Goal: Task Accomplishment & Management: Complete application form

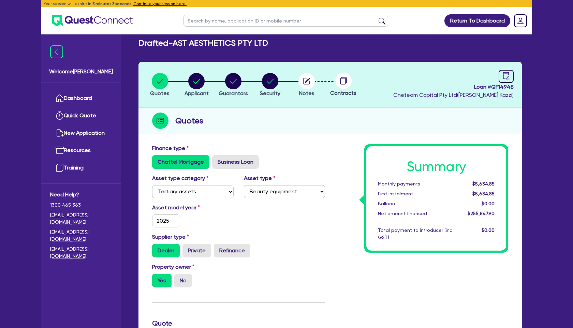
select select "TERTIARY_ASSETS"
select select "BEAUTY_EQUIPMENT"
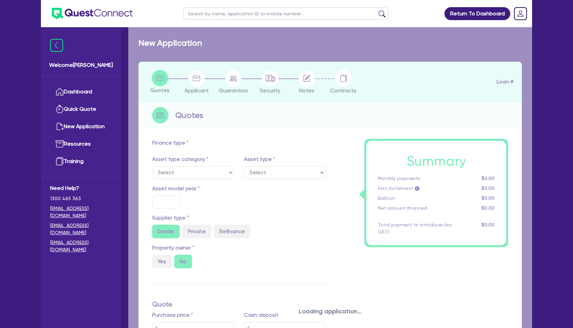
select select "TERTIARY_ASSETS"
type input "2025"
radio input "true"
type input "260,000"
type input "12"
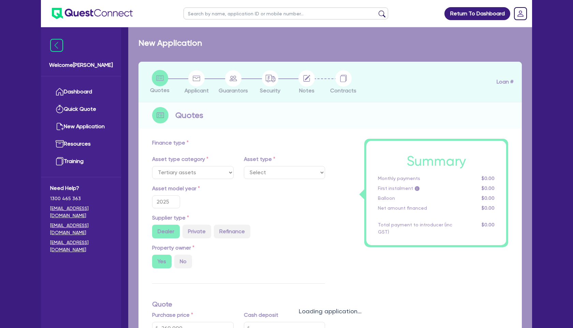
select select "BEAUTY_EQUIPMENT"
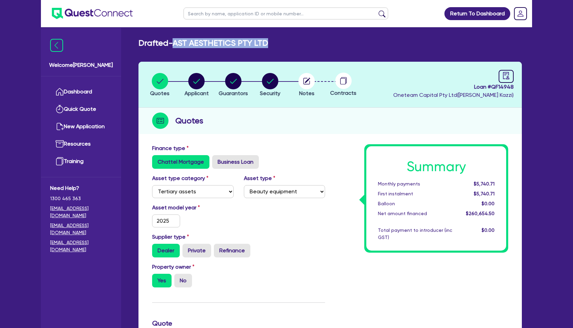
drag, startPoint x: 176, startPoint y: 43, endPoint x: 297, endPoint y: 43, distance: 120.5
click at [297, 43] on div "Drafted - AST AESTHETICS PTY LTD" at bounding box center [330, 43] width 394 height 10
copy h2 "AST AESTHETICS PTY LTD"
click at [99, 92] on link "Dashboard" at bounding box center [81, 91] width 62 height 17
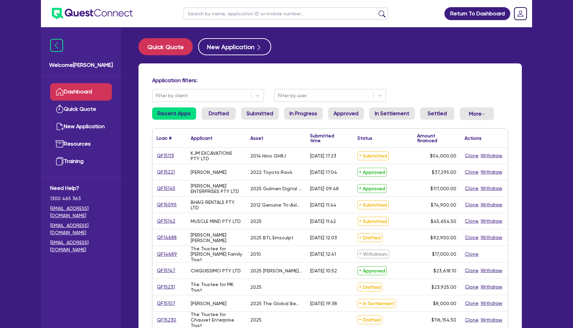
click at [241, 11] on input "text" at bounding box center [286, 14] width 205 height 12
paste input "AST AESTHETICS PTY LTD"
type input "AST AESTHETICS PTY LTD"
click at [377, 10] on button "submit" at bounding box center [382, 15] width 11 height 10
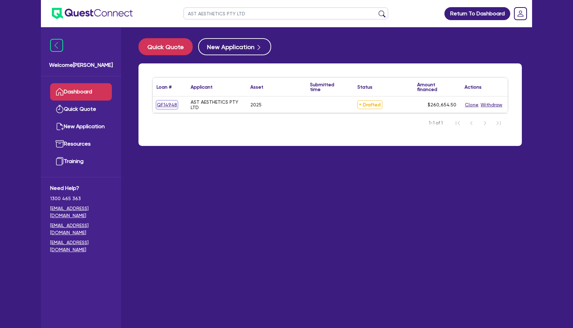
click at [166, 106] on link "QF14948" at bounding box center [167, 105] width 21 height 8
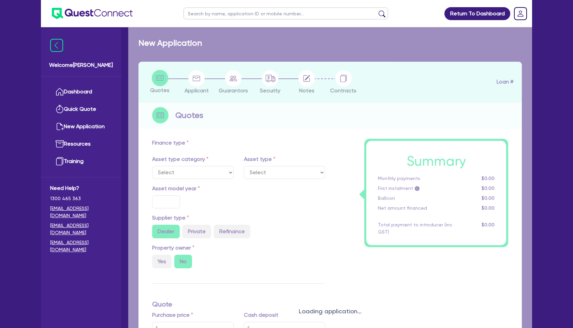
select select "TERTIARY_ASSETS"
type input "2025"
radio input "true"
type input "260,000"
type input "12"
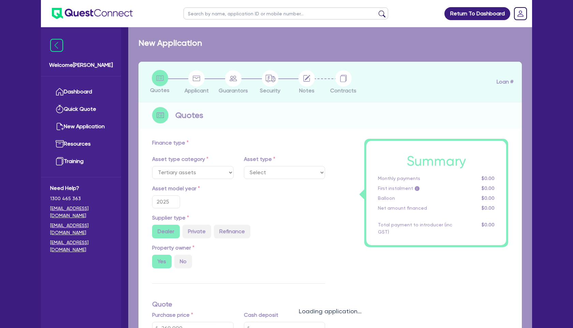
select select "BEAUTY_EQUIPMENT"
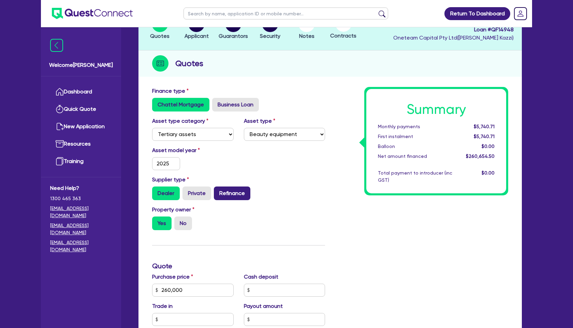
scroll to position [57, 0]
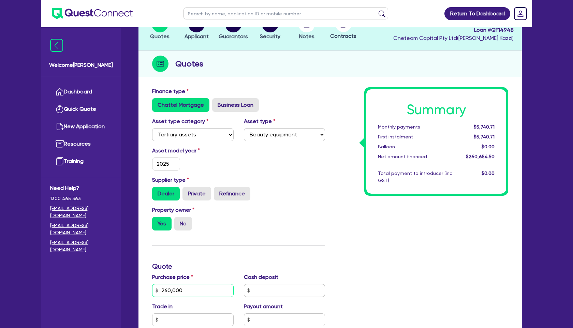
drag, startPoint x: 185, startPoint y: 290, endPoint x: 116, endPoint y: 289, distance: 68.6
click at [116, 289] on div "Welcome [PERSON_NAME] Dashboard Quick Quote New Application Ref Company Ref Sal…" at bounding box center [286, 253] width 491 height 620
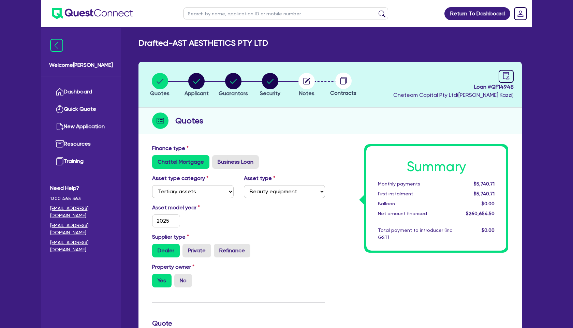
type input "255,138.40"
click at [236, 80] on circle "button" at bounding box center [233, 81] width 16 height 16
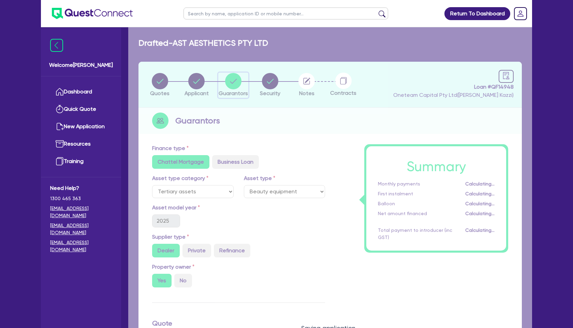
select select "MRS"
select select "WA"
select select "MARRIED"
select select "PROPERTY"
select select "VEHICLE"
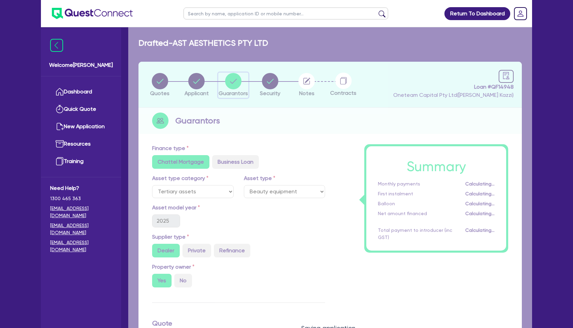
select select "CASH"
select select "MORTGAGE"
select select "VEHICLE_LOAN"
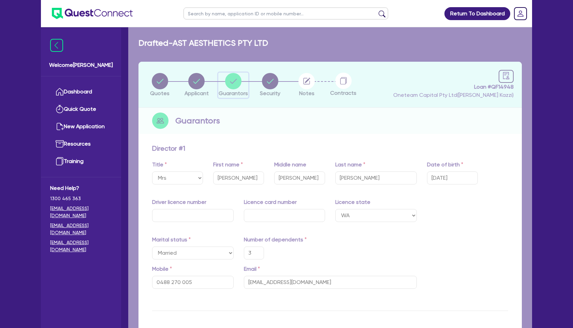
type input "3"
type input "0488 270 005"
type input "800,000"
type input "95,000"
type input "40,000"
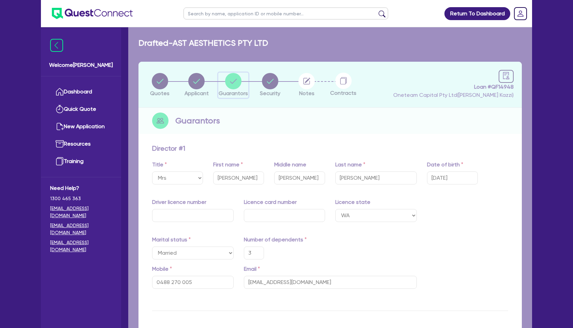
type input "638,000"
type input "6,500"
type input "75,000"
type input "2,100"
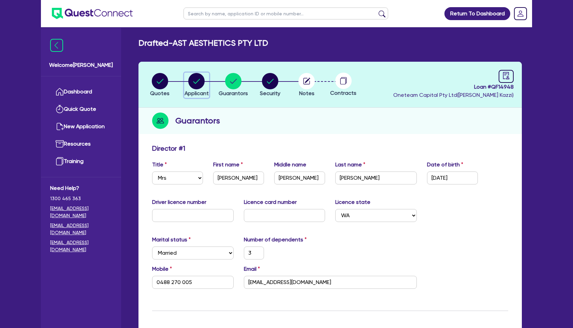
click at [191, 85] on circle "button" at bounding box center [196, 81] width 16 height 16
select select "COMPANY"
select select "HEALTH_BEAUTY"
select select "HAIR_BEAUTY_SALONS"
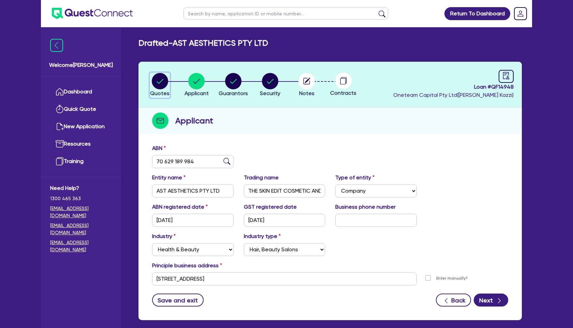
click at [161, 85] on circle "button" at bounding box center [160, 81] width 16 height 16
select select "TERTIARY_ASSETS"
select select "BEAUTY_EQUIPMENT"
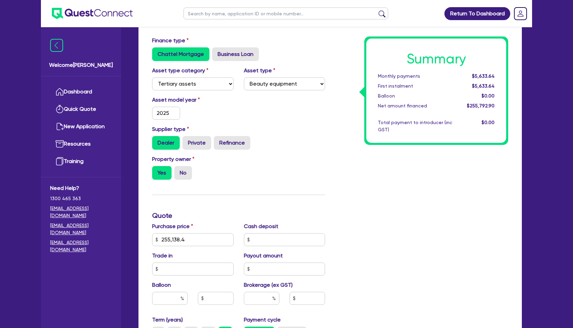
scroll to position [109, 0]
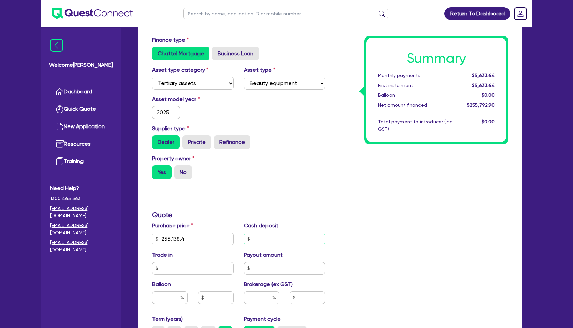
click at [263, 241] on input "text" at bounding box center [285, 239] width 82 height 13
type input "6,000"
click at [305, 264] on input "text" at bounding box center [285, 268] width 82 height 13
drag, startPoint x: 272, startPoint y: 237, endPoint x: 235, endPoint y: 236, distance: 37.2
click at [235, 236] on div "Purchase price 255,138.4 Cash deposit 6,000 Trade in Payout amount Balloon Brok…" at bounding box center [238, 269] width 183 height 94
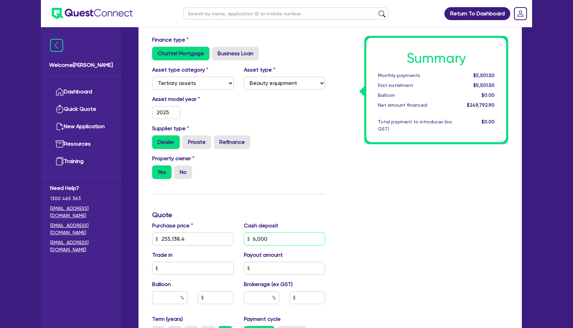
type input "255,138.4"
type input "55"
type input "255,138.4"
type input "5,500"
click at [289, 269] on input "text" at bounding box center [285, 268] width 82 height 13
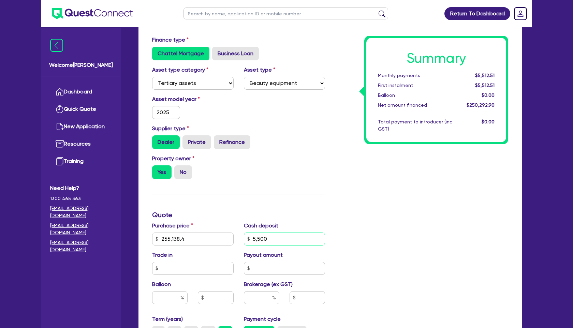
drag, startPoint x: 274, startPoint y: 240, endPoint x: 244, endPoint y: 240, distance: 30.4
click at [244, 240] on input "5,500" at bounding box center [285, 239] width 82 height 13
type input "255,138.4"
type input "58"
type input "255,138.4"
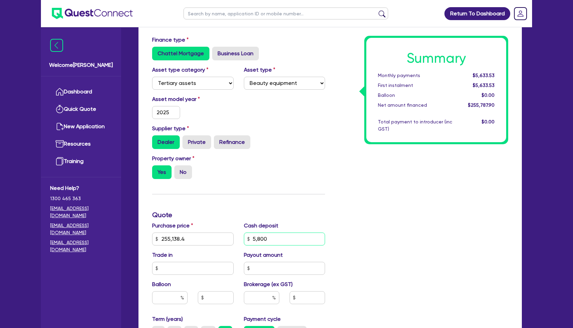
type input "5,800"
click at [445, 322] on div "Summary Monthly payments $5,633.53 First instalment $5,633.53 Balloon $0.00 Net…" at bounding box center [421, 235] width 183 height 399
type input "255,138.4"
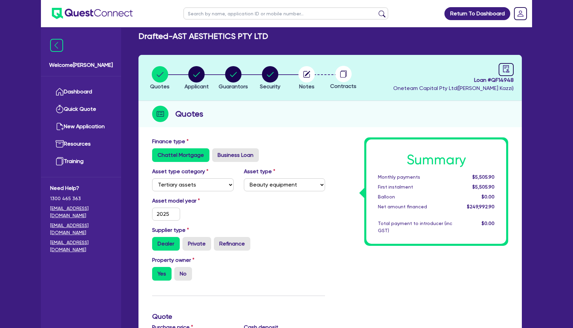
scroll to position [0, 0]
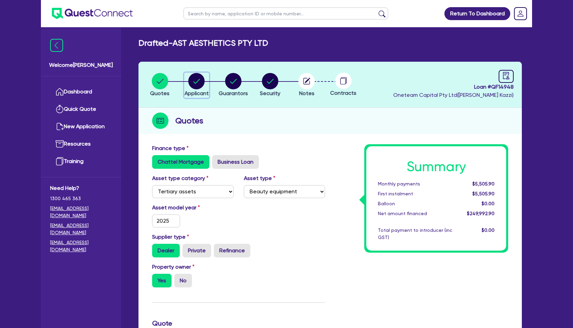
click at [197, 86] on circle "button" at bounding box center [196, 81] width 16 height 16
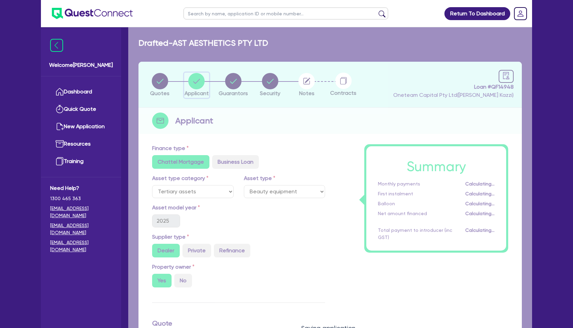
select select "COMPANY"
select select "HEALTH_BEAUTY"
select select "HAIR_BEAUTY_SALONS"
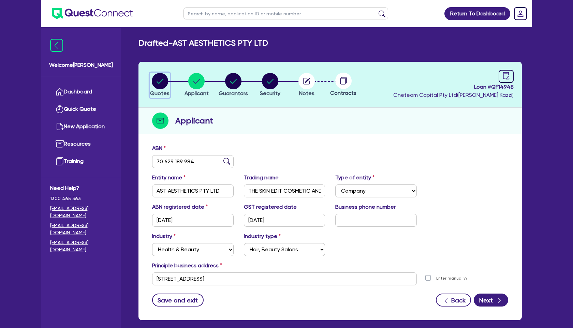
click at [156, 86] on circle "button" at bounding box center [160, 81] width 16 height 16
select select "TERTIARY_ASSETS"
select select "BEAUTY_EQUIPMENT"
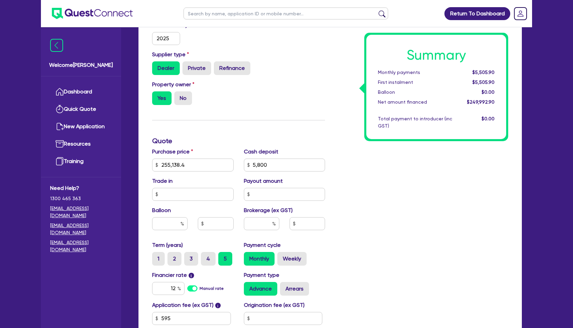
scroll to position [230, 0]
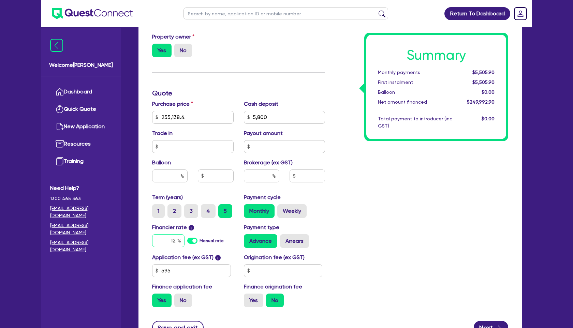
drag, startPoint x: 169, startPoint y: 241, endPoint x: 212, endPoint y: 241, distance: 43.0
click at [212, 241] on div "12 Manual rate" at bounding box center [193, 240] width 82 height 13
type input "7.49"
type input "255,138.4"
type input "5,800"
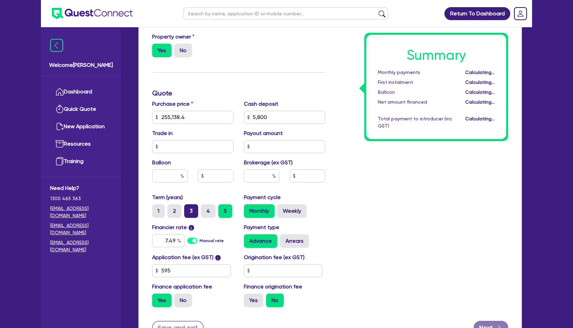
click at [188, 209] on label "3" at bounding box center [191, 211] width 14 height 14
click at [188, 209] on input "3" at bounding box center [186, 206] width 4 height 4
radio input "true"
type input "255,138.4"
type input "5,800"
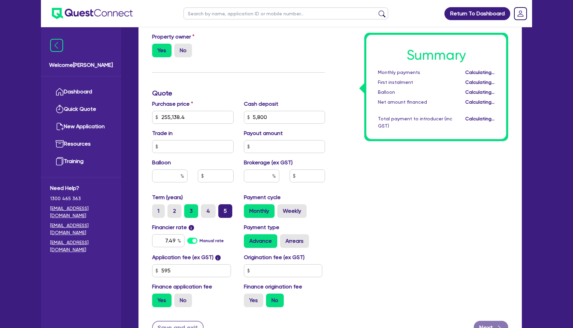
type input "255,138.4"
type input "5,800"
click at [222, 212] on label "5" at bounding box center [225, 211] width 14 height 14
click at [222, 209] on input "5" at bounding box center [220, 206] width 4 height 4
radio input "true"
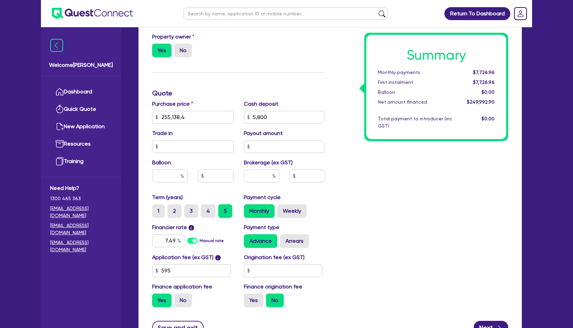
type input "255,138.4"
type input "5,800"
type input "255,138.4"
type input "5,800"
click at [263, 176] on input "text" at bounding box center [261, 176] width 35 height 13
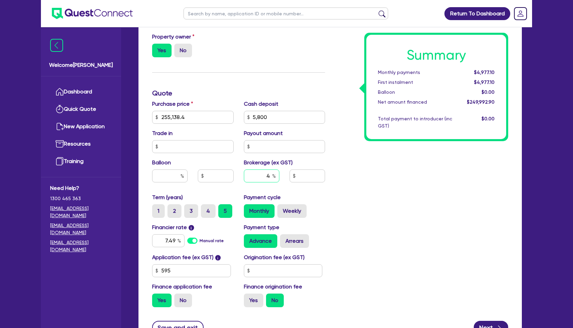
type input "4"
type input "255,138.4"
type input "5,800"
click at [406, 208] on div "Summary Monthly payments Calculating... First instalment Calculating... Balloon…" at bounding box center [421, 113] width 183 height 399
type input "255,138.4"
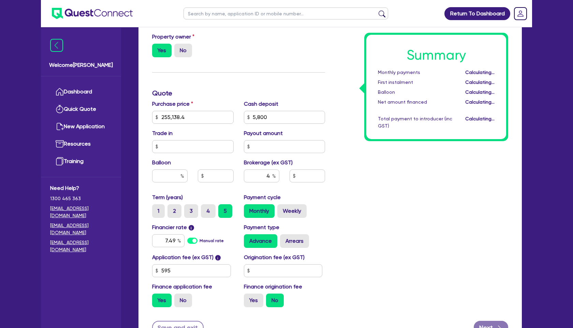
type input "5,800"
type input "9,999.72"
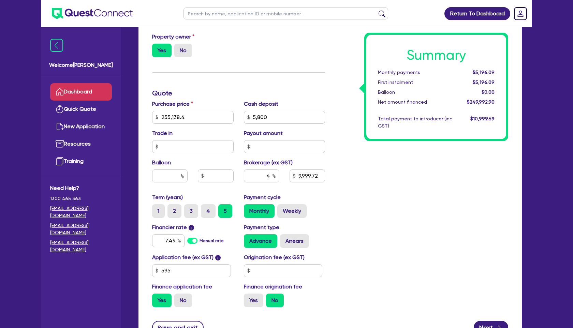
click at [100, 92] on link "Dashboard" at bounding box center [81, 91] width 62 height 17
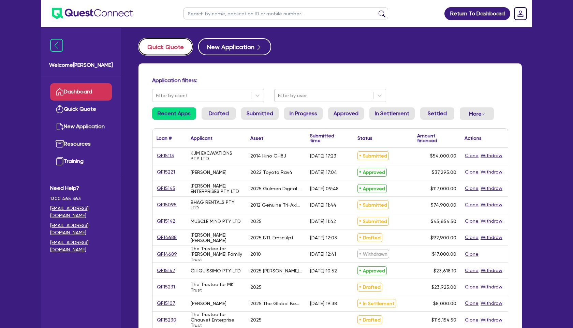
click at [172, 49] on button "Quick Quote" at bounding box center [166, 46] width 54 height 17
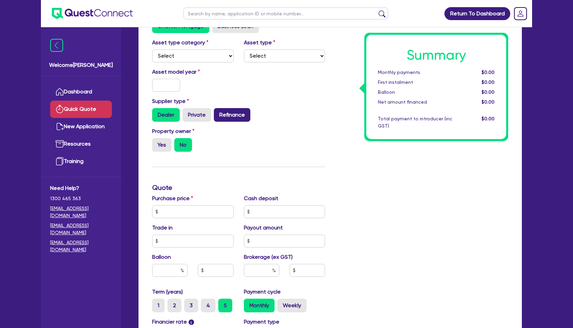
scroll to position [68, 0]
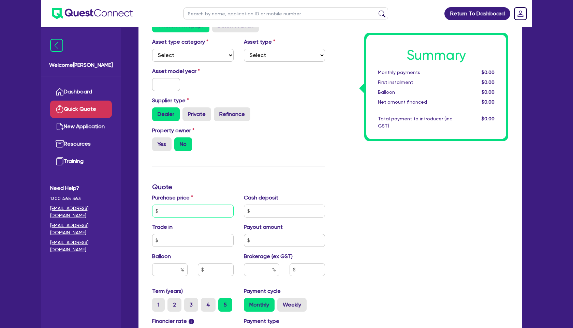
click at [164, 211] on input "text" at bounding box center [193, 211] width 82 height 13
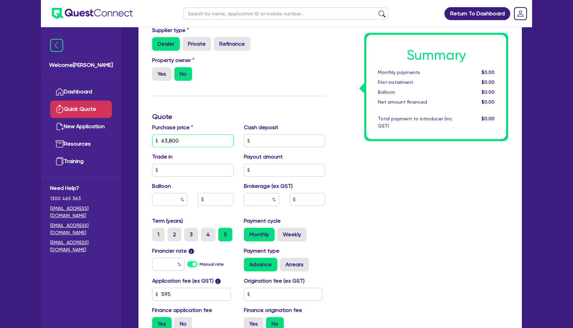
scroll to position [140, 0]
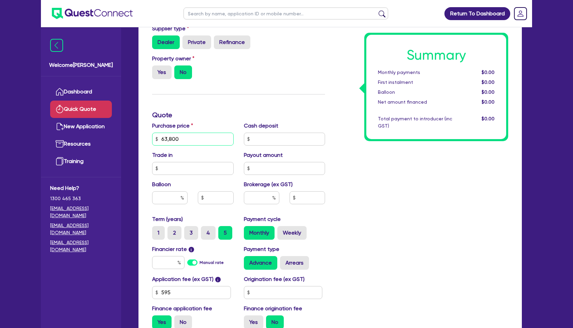
type input "63,800"
click at [265, 203] on input "text" at bounding box center [261, 197] width 35 height 13
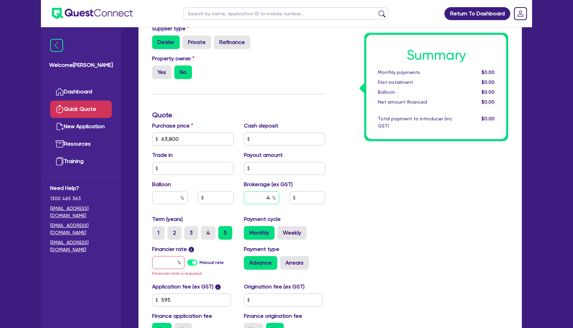
type input "4"
click at [174, 262] on input "text" at bounding box center [168, 262] width 32 height 13
type input "7"
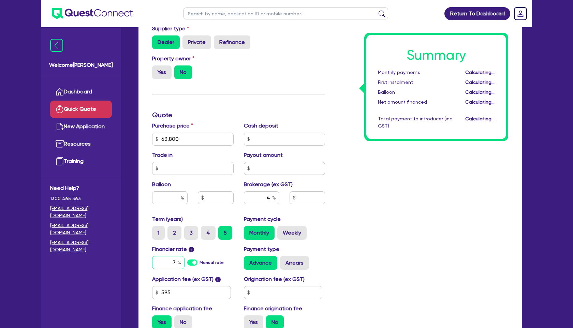
type input "2,578.18"
type input "7"
type input "."
type input "7.49"
click at [264, 289] on input "text" at bounding box center [283, 292] width 79 height 13
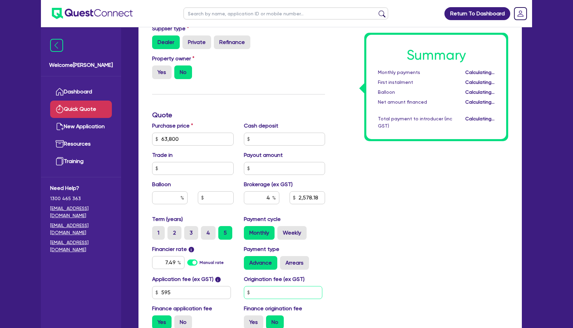
type input "2,578.18"
click at [257, 167] on input "text" at bounding box center [285, 168] width 82 height 13
type input "2"
type input "2,578.18"
type input "2"
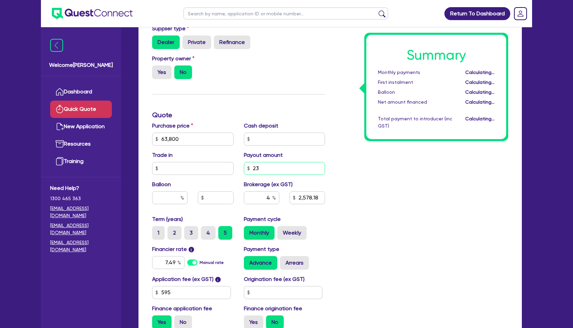
type input "2,578.26"
type input "23,000"
click at [363, 214] on div "Summary Monthly payments Calculating... First instalment Calculating... Balloon…" at bounding box center [421, 135] width 183 height 399
type input "3,498.18"
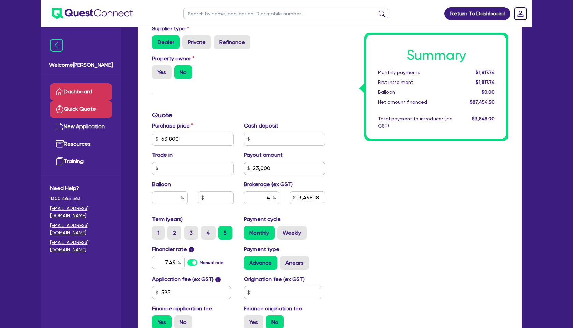
click at [72, 93] on link "Dashboard" at bounding box center [81, 91] width 62 height 17
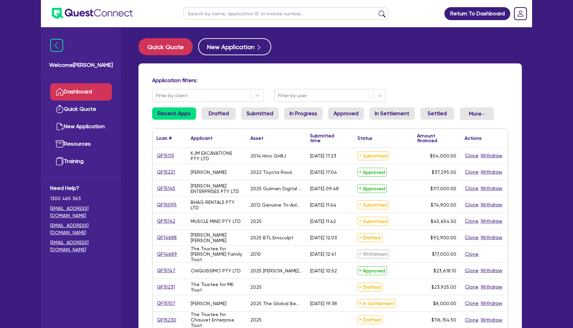
click at [233, 15] on input "text" at bounding box center [286, 14] width 205 height 12
type input "[PERSON_NAME]"
click at [377, 10] on button "submit" at bounding box center [382, 15] width 11 height 10
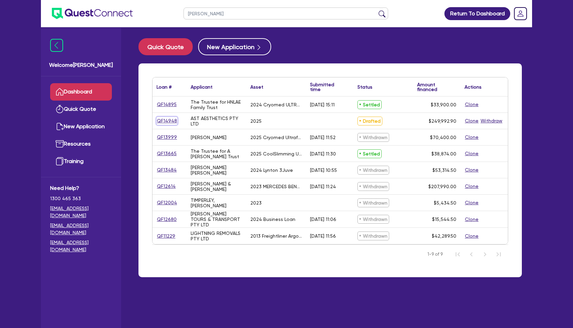
click at [161, 120] on link "QF14948" at bounding box center [167, 121] width 21 height 8
select select "TERTIARY_ASSETS"
select select "BEAUTY_EQUIPMENT"
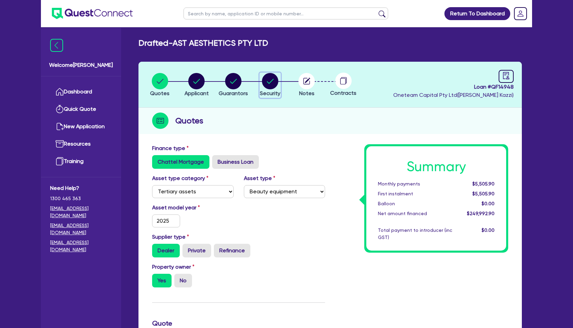
click at [269, 83] on icon "button" at bounding box center [270, 81] width 7 height 5
select select "TERTIARY_ASSETS"
select select "BEAUTY_EQUIPMENT"
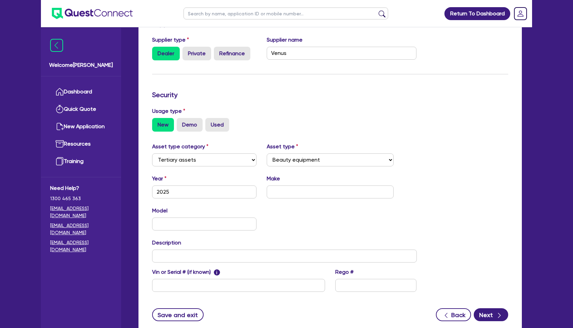
scroll to position [129, 0]
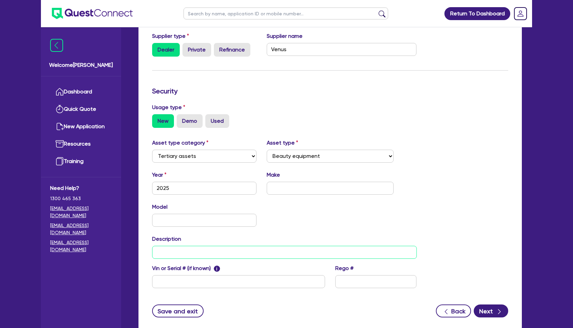
click at [179, 254] on input "text" at bounding box center [284, 252] width 265 height 13
paste input "2 x Venus Versa's and 2 x Applicators."
type input "2 x Venus Versa's and 2 x Applicators."
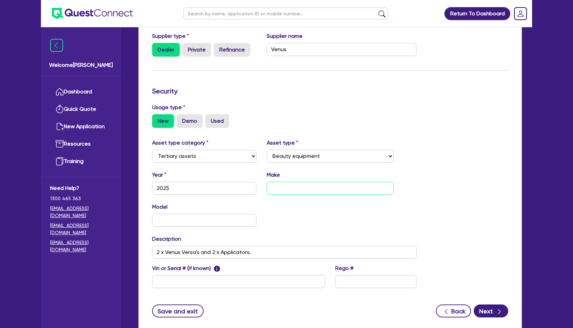
click at [310, 185] on input "text" at bounding box center [330, 188] width 127 height 13
type input "Venus"
click at [191, 219] on input "text" at bounding box center [204, 220] width 104 height 13
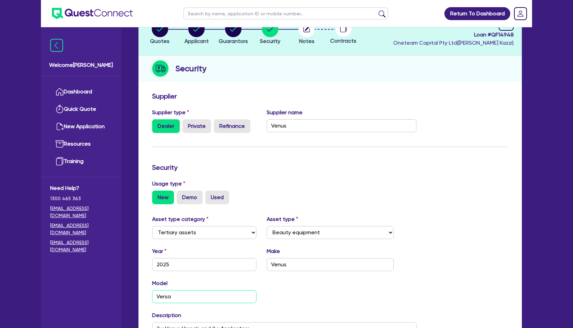
scroll to position [0, 0]
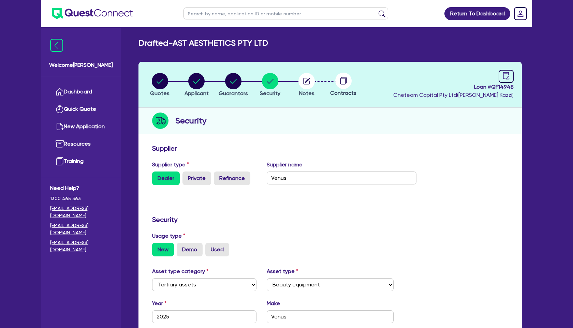
type input "Versa"
click at [198, 81] on icon "button" at bounding box center [196, 81] width 7 height 5
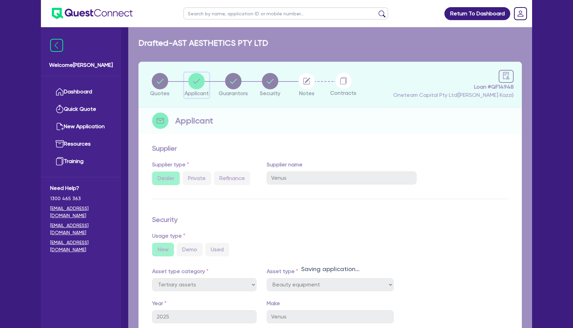
select select "COMPANY"
select select "HEALTH_BEAUTY"
select select "HAIR_BEAUTY_SALONS"
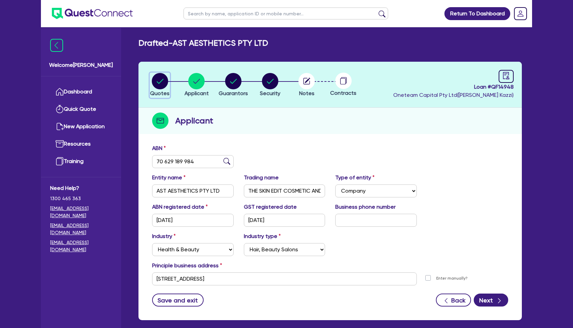
click at [158, 77] on circle "button" at bounding box center [160, 81] width 16 height 16
select select "TERTIARY_ASSETS"
select select "BEAUTY_EQUIPMENT"
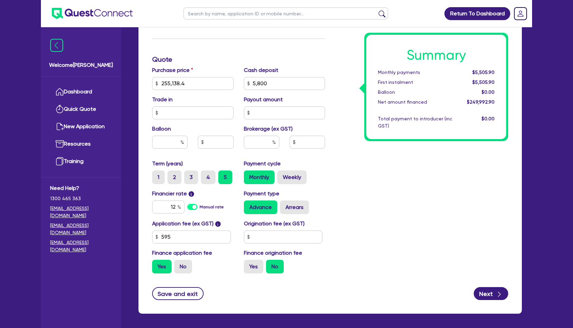
scroll to position [265, 0]
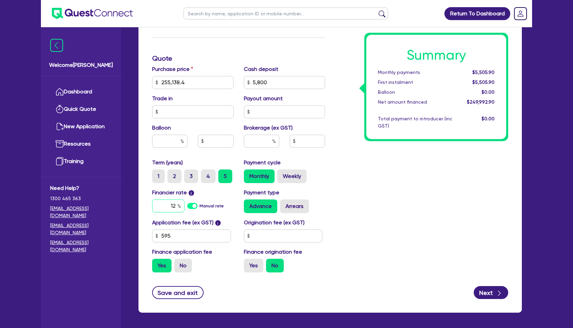
drag, startPoint x: 169, startPoint y: 204, endPoint x: 228, endPoint y: 208, distance: 59.5
click at [228, 208] on div "12 Manual rate" at bounding box center [193, 206] width 82 height 13
type input "7.49"
type input "255,138.4"
type input "5,800"
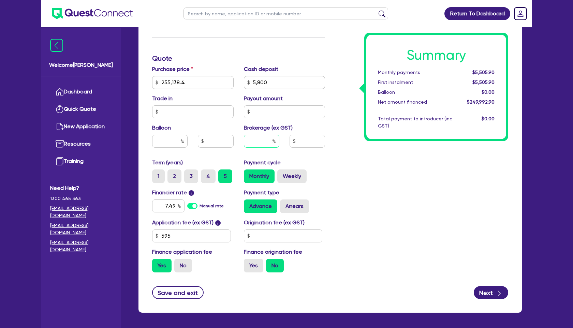
click at [254, 140] on input "text" at bounding box center [261, 141] width 35 height 13
type input "255,138.4"
type input "5,800"
type input "4"
type input "255,138.4"
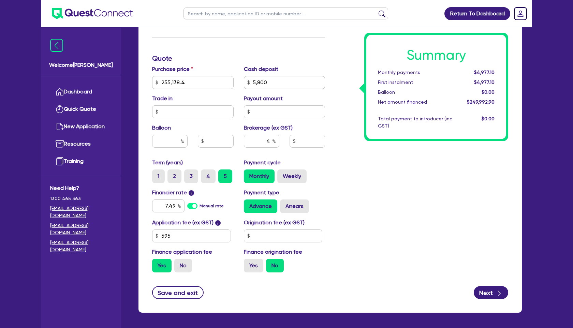
type input "5,800"
type input "255,138.4"
type input "5,800"
type input "9,999.72"
click at [421, 227] on div "Summary Monthly payments $4,977.10 First instalment $4,977.10 Balloon $0.00 Net…" at bounding box center [421, 78] width 183 height 399
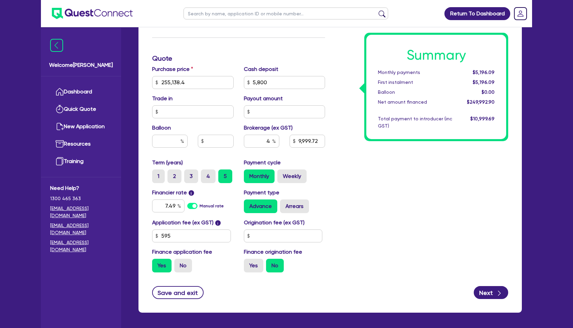
scroll to position [0, 0]
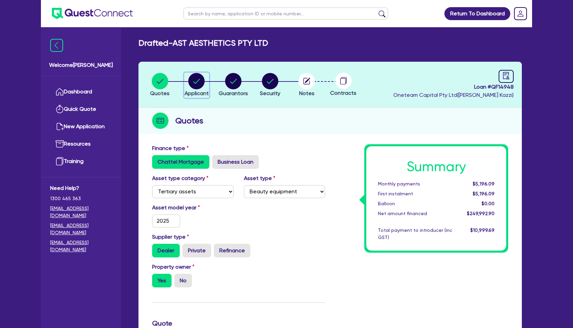
click at [199, 84] on circle "button" at bounding box center [196, 81] width 16 height 16
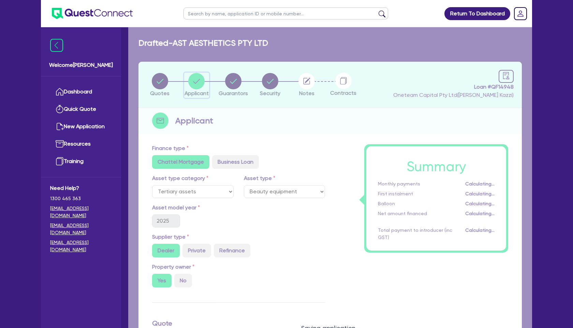
select select "COMPANY"
select select "HEALTH_BEAUTY"
select select "HAIR_BEAUTY_SALONS"
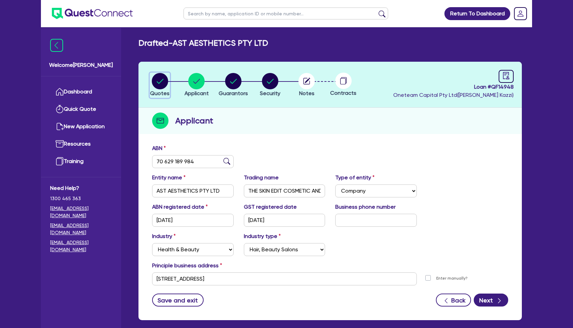
click at [163, 82] on circle "button" at bounding box center [160, 81] width 16 height 16
select select "TERTIARY_ASSETS"
select select "BEAUTY_EQUIPMENT"
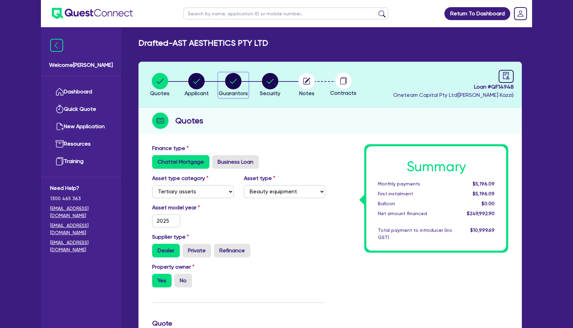
click at [236, 83] on circle "button" at bounding box center [233, 81] width 16 height 16
select select "MRS"
select select "WA"
select select "MARRIED"
select select "PROPERTY"
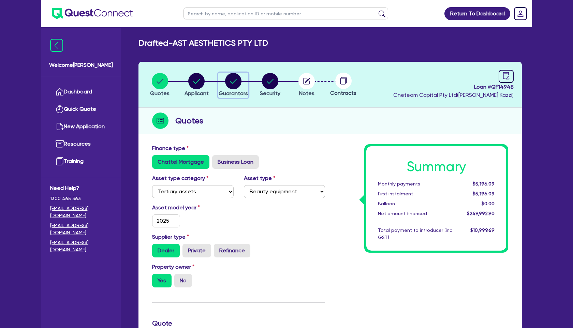
select select "VEHICLE"
select select "CASH"
select select "MORTGAGE"
select select "VEHICLE_LOAN"
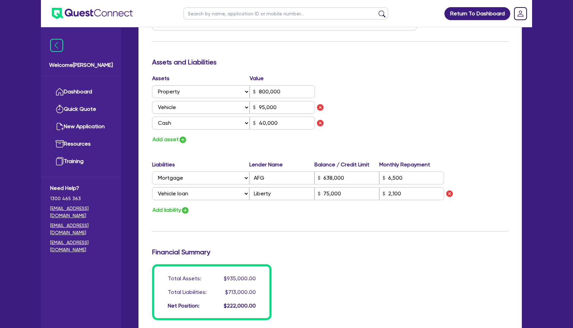
scroll to position [377, 0]
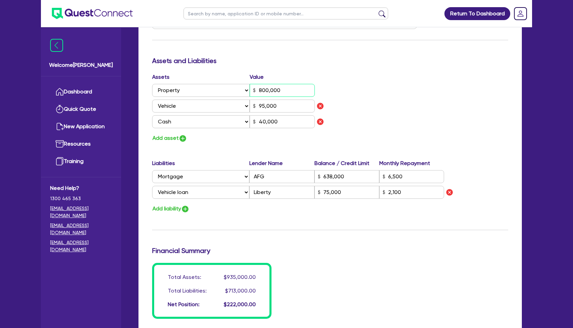
click at [265, 87] on input "800,000" at bounding box center [282, 90] width 65 height 13
click at [262, 92] on input "800,000" at bounding box center [282, 90] width 65 height 13
type input "3"
type input "0488 270 005"
type input "00000"
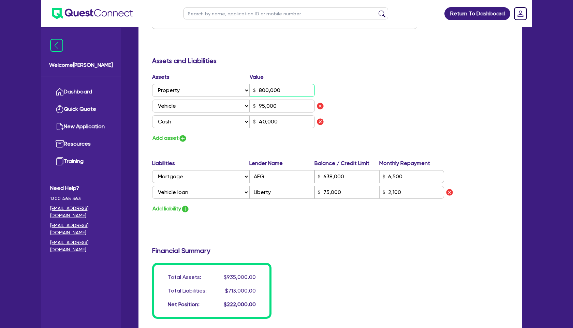
type input "95,000"
type input "40,000"
type input "638,000"
type input "6,500"
type input "75,000"
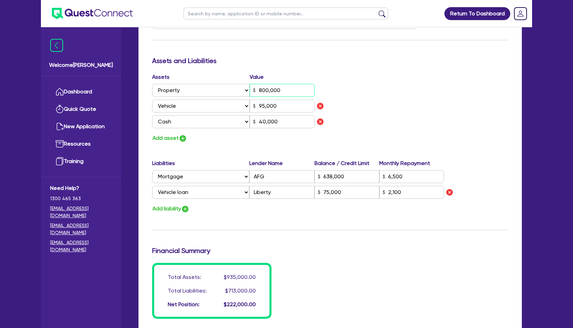
type input "2,100"
type input "3"
type input "0488 270 005"
type input "000000"
type input "95,000"
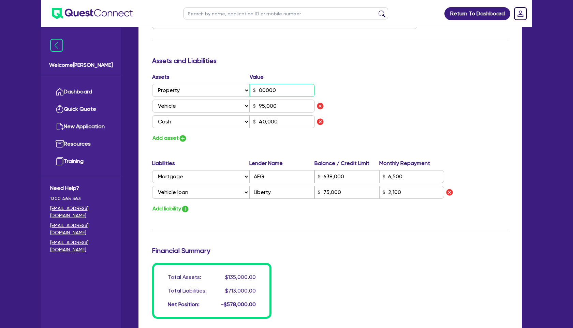
type input "40,000"
type input "638,000"
type input "6,500"
type input "75,000"
type input "2,100"
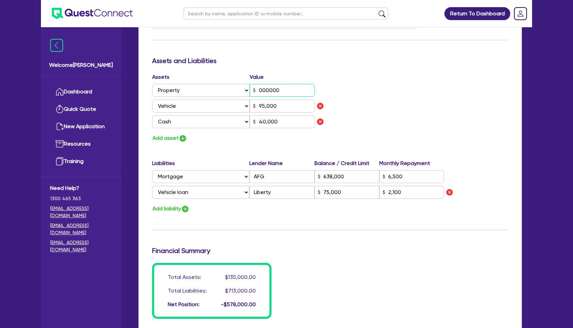
type input "3"
type input "0488 270 005"
type input "00000"
type input "95,000"
type input "40,000"
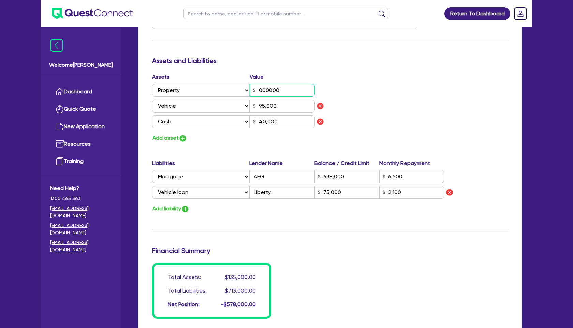
type input "638,000"
type input "6,500"
type input "75,000"
type input "2,100"
type input "3"
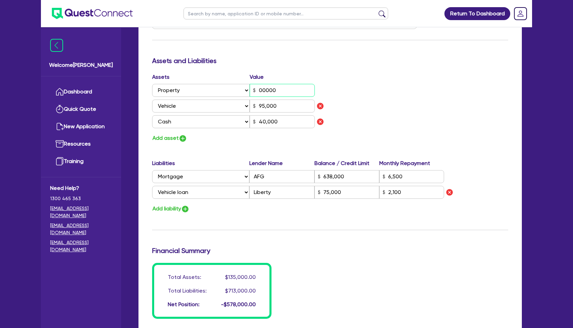
type input "0488 270 005"
type input "900,000"
type input "95,000"
type input "40,000"
type input "638,000"
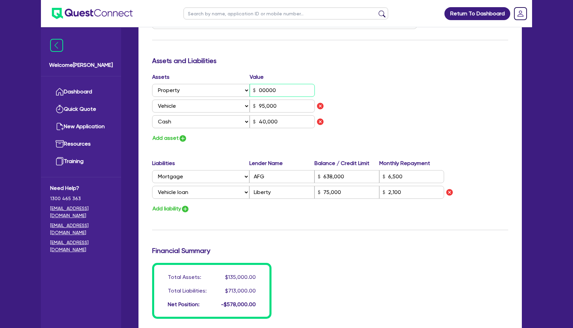
type input "6,500"
type input "75,000"
type input "2,100"
type input "900,000"
click at [350, 154] on div "Update residential status for Director #1 Boarding is only acceptable when the …" at bounding box center [330, 43] width 356 height 552
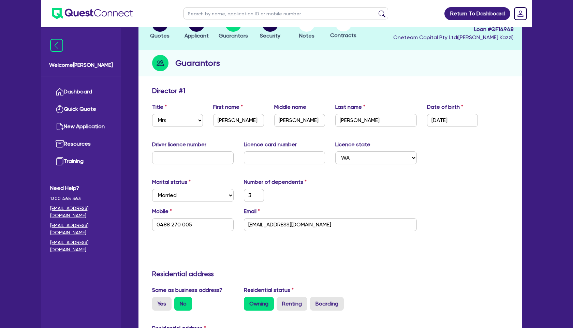
scroll to position [20, 0]
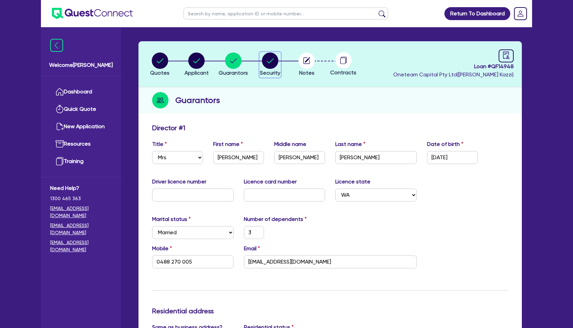
click at [266, 60] on circle "button" at bounding box center [270, 61] width 16 height 16
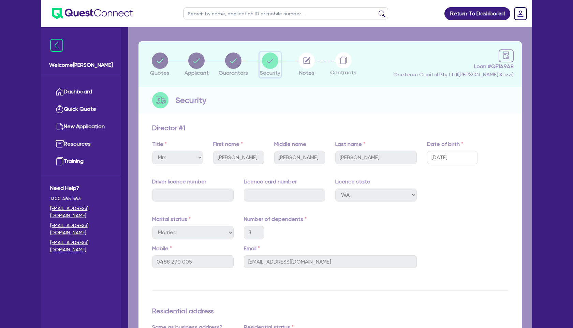
select select "TERTIARY_ASSETS"
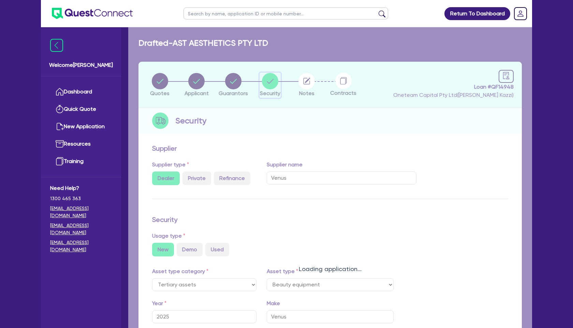
select select "BEAUTY_EQUIPMENT"
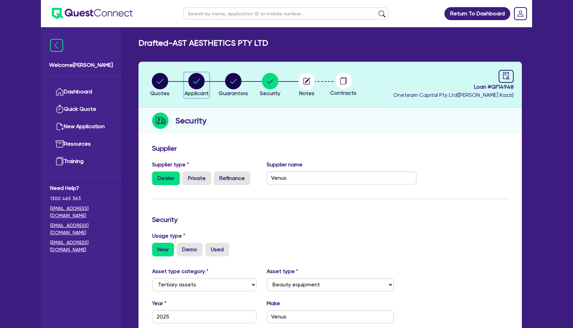
click at [201, 81] on circle "button" at bounding box center [196, 81] width 16 height 16
select select "COMPANY"
select select "HEALTH_BEAUTY"
select select "HAIR_BEAUTY_SALONS"
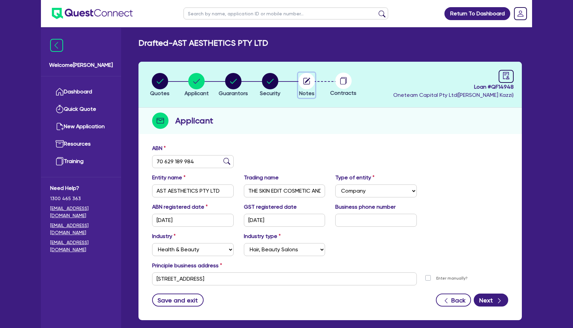
click at [312, 80] on circle "button" at bounding box center [307, 81] width 16 height 16
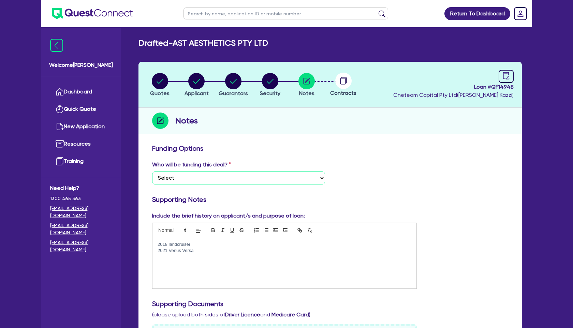
click at [273, 180] on select "Select I want Quest to fund 100% I will fund 100% I will co-fund with Quest Oth…" at bounding box center [238, 178] width 173 height 13
select select "Other"
click at [152, 172] on select "Select I want Quest to fund 100% I will fund 100% I will co-fund with Quest Oth…" at bounding box center [238, 178] width 173 height 13
click at [159, 83] on icon "button" at bounding box center [160, 81] width 7 height 5
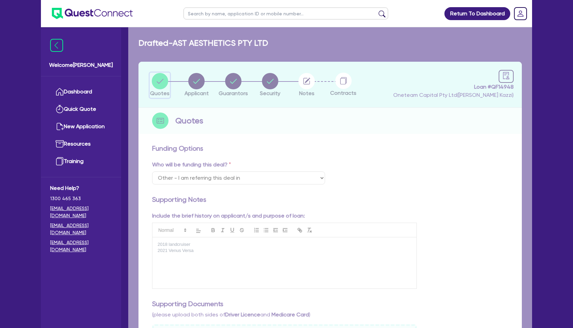
select select "TERTIARY_ASSETS"
select select "BEAUTY_EQUIPMENT"
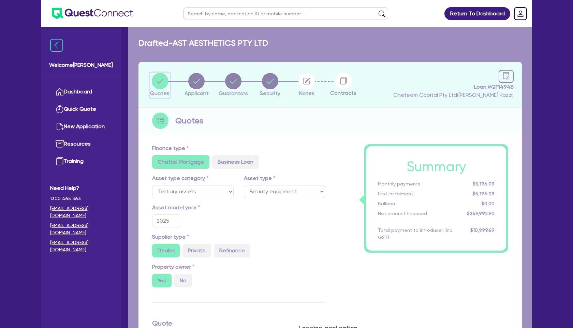
type input "255,138.4"
type input "5,800"
type input "9,999.72"
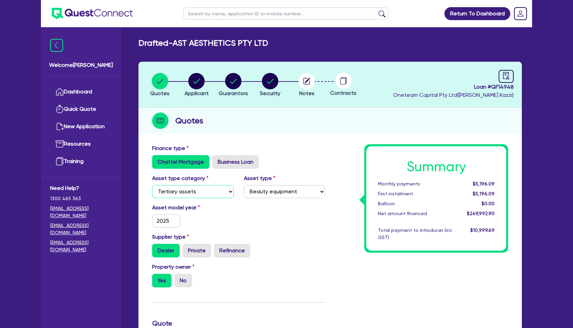
click at [216, 193] on select "Select Cars and light trucks Primary assets Secondary assets Tertiary assets" at bounding box center [193, 191] width 82 height 13
select select "SECONDARY_ASSETS"
click at [152, 185] on select "Select Cars and light trucks Primary assets Secondary assets Tertiary assets" at bounding box center [193, 191] width 82 height 13
click at [283, 192] on select "Select Generators and compressors Engineering and toolmaking Woodworking and me…" at bounding box center [285, 191] width 82 height 13
select select "MEDICAL_DENTAL_LABORATORY_EQUIPMENT"
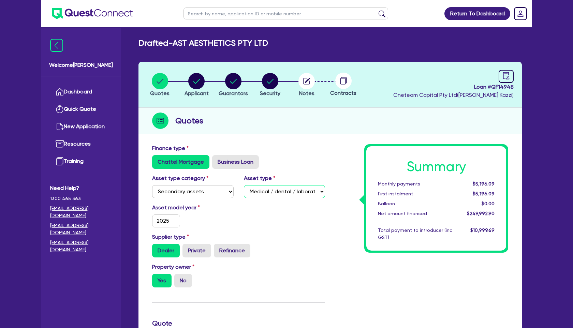
click at [244, 185] on select "Select Generators and compressors Engineering and toolmaking Woodworking and me…" at bounding box center [285, 191] width 82 height 13
type input "255,138.4"
type input "5,800"
type input "9,999.72"
type input "255,138.4"
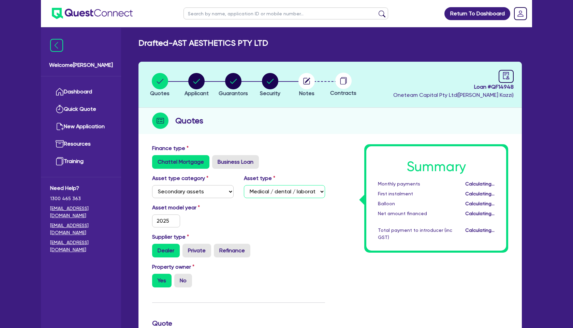
type input "5,800"
type input "9,999.72"
click at [198, 84] on circle "button" at bounding box center [196, 81] width 16 height 16
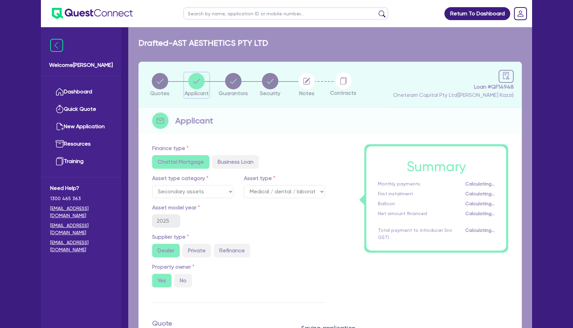
select select "COMPANY"
select select "HEALTH_BEAUTY"
select select "HAIR_BEAUTY_SALONS"
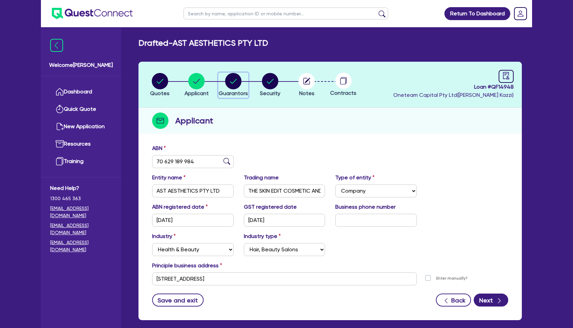
click at [235, 86] on circle "button" at bounding box center [233, 81] width 16 height 16
select select "MRS"
select select "WA"
select select "MARRIED"
select select "PROPERTY"
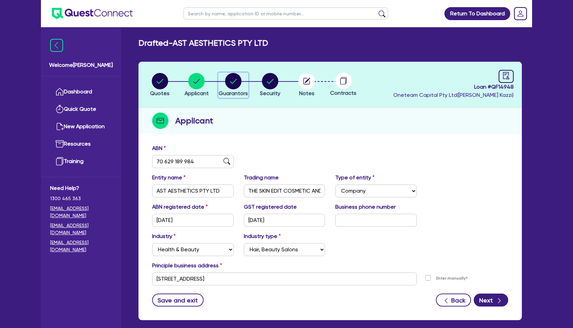
select select "VEHICLE"
select select "CASH"
select select "MORTGAGE"
select select "VEHICLE_LOAN"
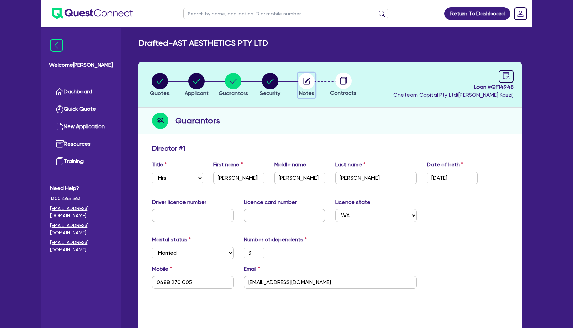
click at [307, 85] on circle "button" at bounding box center [307, 81] width 16 height 16
select select "Other"
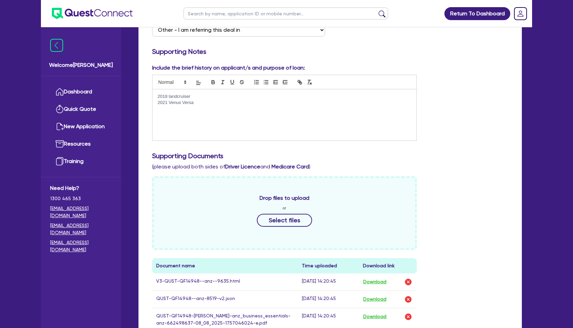
scroll to position [158, 0]
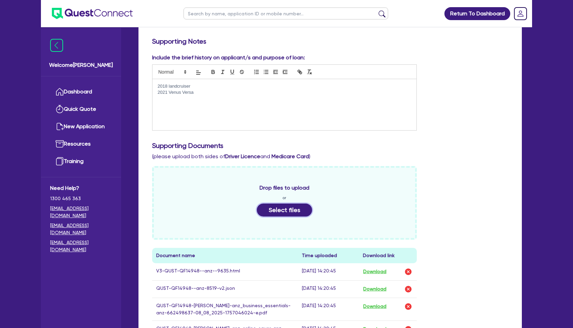
click at [286, 212] on button "Select files" at bounding box center [284, 210] width 55 height 13
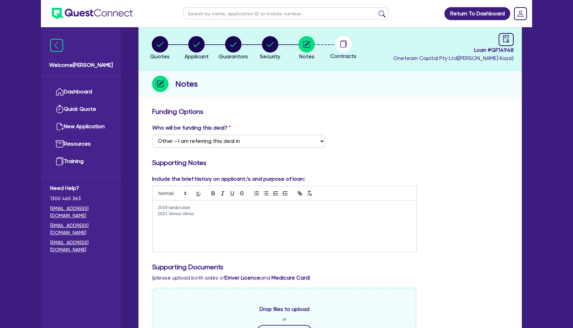
scroll to position [0, 0]
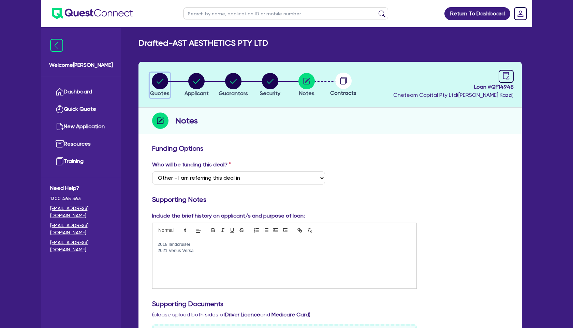
click at [164, 80] on circle "button" at bounding box center [160, 81] width 16 height 16
select select "SECONDARY_ASSETS"
select select "MEDICAL_DENTAL_LABORATORY_EQUIPMENT"
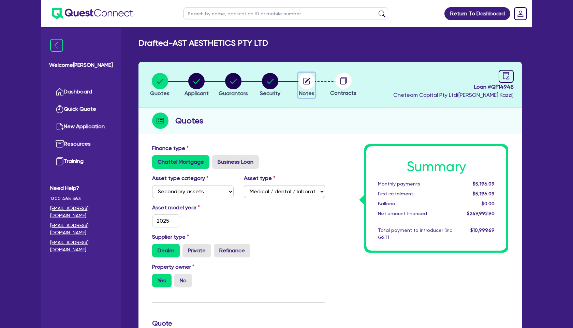
click at [313, 81] on circle "button" at bounding box center [307, 81] width 16 height 16
select select "Other"
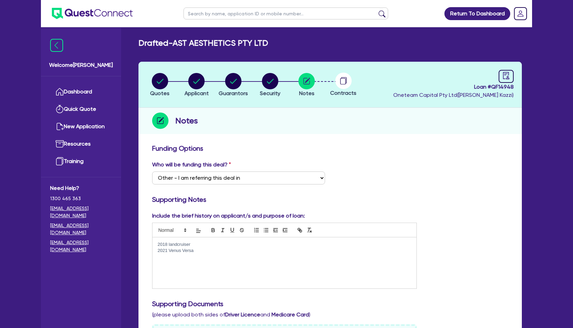
drag, startPoint x: 157, startPoint y: 244, endPoint x: 266, endPoint y: 271, distance: 112.0
click at [266, 271] on div "2018 landcruiser 2021 Venus Versa" at bounding box center [285, 263] width 264 height 51
click at [226, 243] on p "Client has been operating multiple clinics" at bounding box center [285, 245] width 254 height 6
click at [240, 244] on p "Client has been operating multiple clinics" at bounding box center [285, 245] width 254 height 6
click at [225, 244] on p "Client has been operating multiple clinics over a period" at bounding box center [285, 245] width 254 height 6
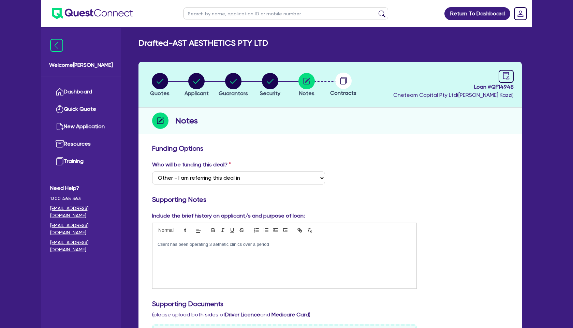
click at [222, 245] on p "Client has been operating 3 aethetic clinics over a period" at bounding box center [285, 245] width 254 height 6
click at [278, 244] on p "Client has been operating 3 aesthetic clinics over a period" at bounding box center [285, 245] width 254 height 6
click at [252, 250] on p "She is a home buyer with good equity" at bounding box center [285, 251] width 254 height 6
click at [239, 251] on p "She is a home buyer with good equity" at bounding box center [285, 251] width 254 height 6
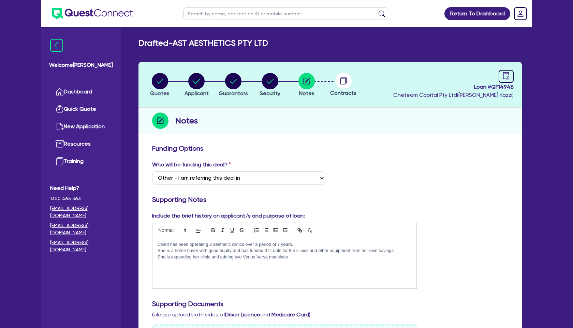
click at [311, 258] on p "She is expanding her clinic and adding two Venus Versa machines" at bounding box center [285, 257] width 254 height 6
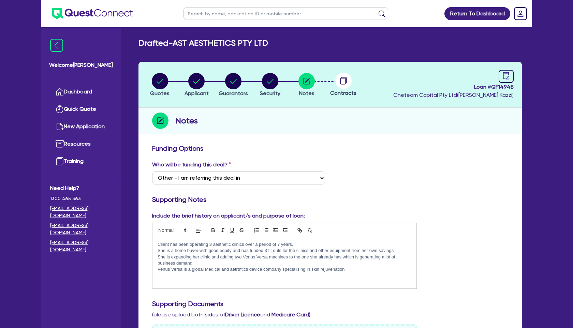
click at [239, 270] on p "Venus Versa is a global Medical and aetrthtics device comoany specialising in s…" at bounding box center [285, 270] width 254 height 6
click at [248, 271] on p "Venus Versa is a global Medical and aetrthtics device comoany specialising in s…" at bounding box center [285, 270] width 254 height 6
click at [238, 272] on p "Venus Versa is a global Medical and aethetics device comoany specialising in sk…" at bounding box center [285, 270] width 254 height 6
click at [275, 269] on p "Venus Versa is a global Medical and aesthetics device comoany specialising in s…" at bounding box center [285, 270] width 254 height 6
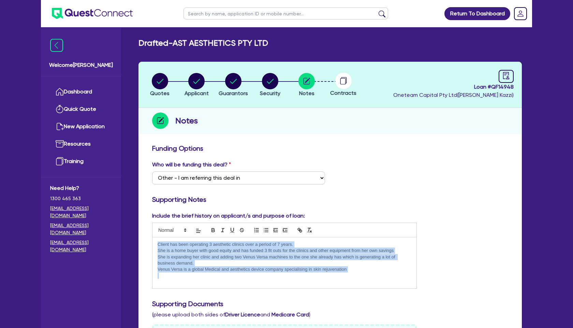
drag, startPoint x: 158, startPoint y: 246, endPoint x: 350, endPoint y: 288, distance: 196.7
click at [350, 288] on div "Client has been operating 3 aesthetic clinics over a period of 7 years. She is …" at bounding box center [285, 263] width 264 height 51
click at [267, 229] on icon "button" at bounding box center [266, 230] width 6 height 6
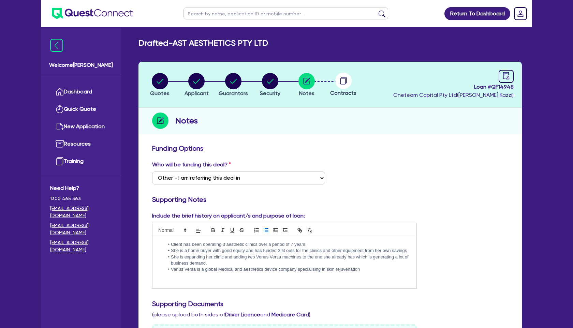
click at [230, 263] on li "She is expanding her clinic and adding two Venus Versa machines to the one she …" at bounding box center [287, 260] width 247 height 13
click at [363, 269] on li "Venus Versa is a global Medical and aesthetics device company specialising in s…" at bounding box center [287, 270] width 247 height 6
click at [232, 262] on li "She is expanding her clinic and adding two Venus Versa machines to the one she …" at bounding box center [287, 260] width 247 height 13
click at [269, 261] on li "She is expanding her clinic and adding two Venus Versa machines to the one she …" at bounding box center [287, 260] width 247 height 13
click at [368, 270] on li "Venus Versa is a global Medical and aesthetics device company specialising in s…" at bounding box center [287, 270] width 247 height 6
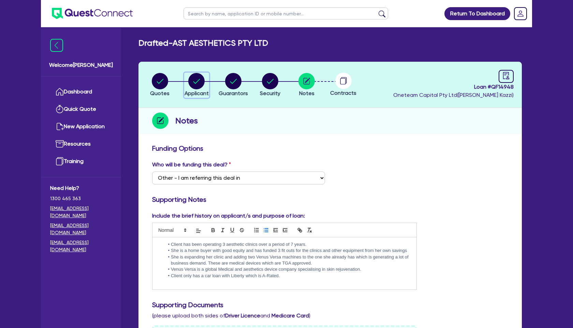
click at [197, 83] on circle "button" at bounding box center [196, 81] width 16 height 16
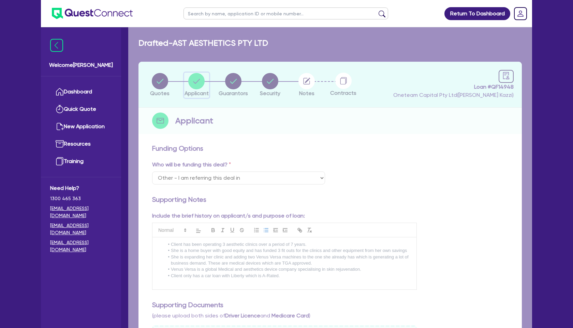
select select "COMPANY"
select select "HEALTH_BEAUTY"
select select "HAIR_BEAUTY_SALONS"
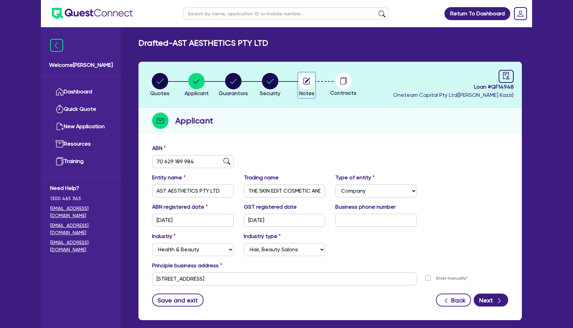
click at [309, 85] on circle "button" at bounding box center [307, 81] width 16 height 16
select select "Other"
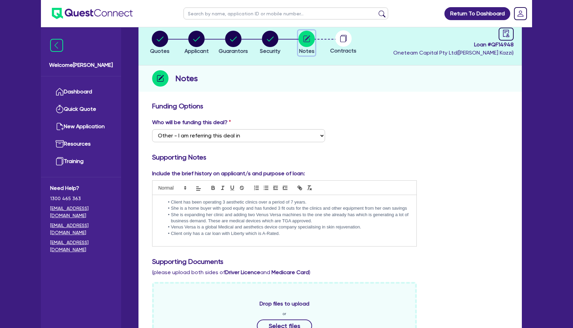
scroll to position [48, 0]
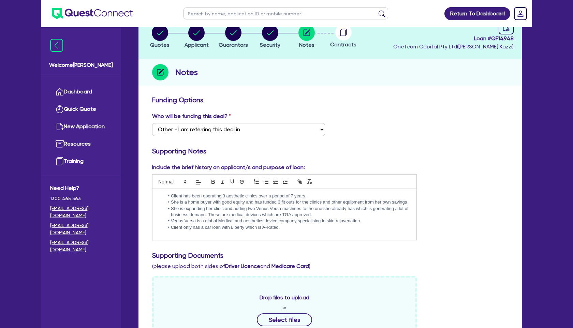
click at [210, 233] on div "Client has been operating 3 aesthetic clinics over a period of 7 years. She is …" at bounding box center [285, 214] width 264 height 51
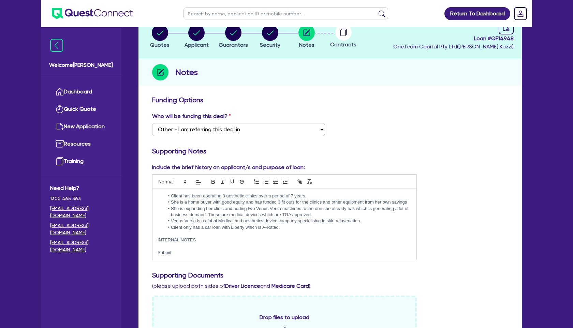
click at [213, 233] on p at bounding box center [285, 234] width 254 height 6
click at [192, 250] on p "Submit t" at bounding box center [285, 253] width 254 height 6
drag, startPoint x: 230, startPoint y: 253, endPoint x: 144, endPoint y: 247, distance: 86.9
click at [212, 182] on icon "button" at bounding box center [213, 183] width 3 height 2
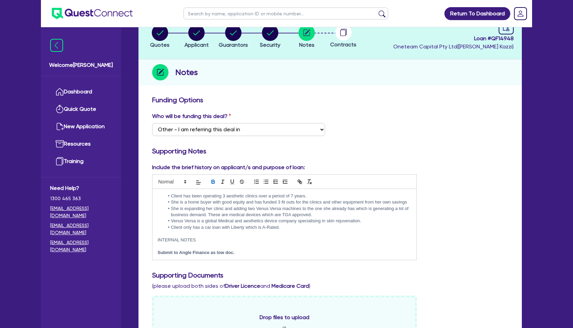
scroll to position [0, 0]
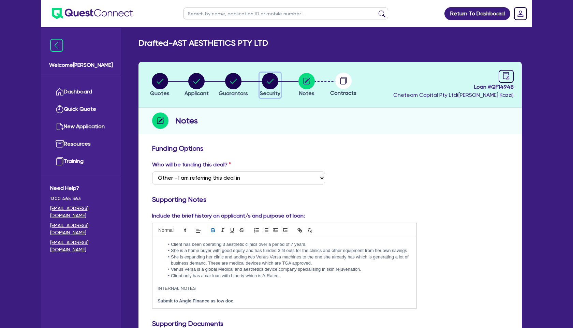
click at [265, 81] on circle "button" at bounding box center [270, 81] width 16 height 16
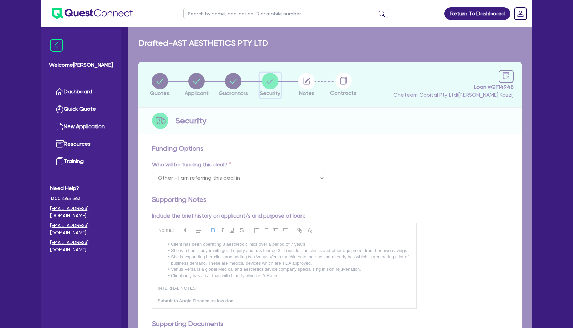
select select "SECONDARY_ASSETS"
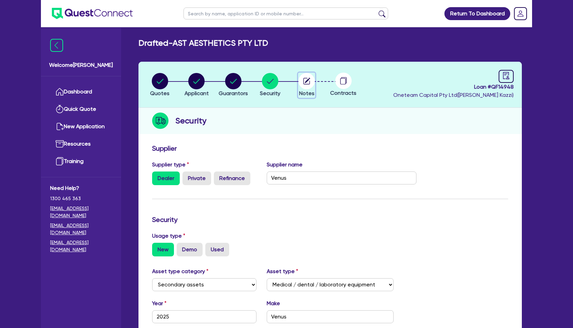
click at [310, 83] on circle "button" at bounding box center [307, 81] width 16 height 16
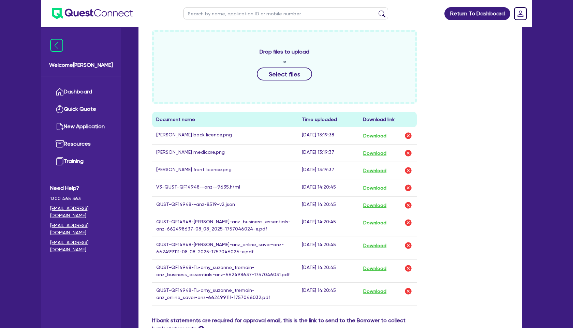
scroll to position [476, 0]
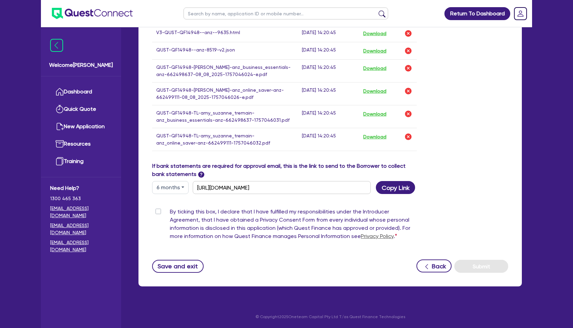
click at [170, 212] on label "By ticking this box, I declare that I have fulfilled my responsibilities under …" at bounding box center [293, 225] width 247 height 35
click at [158, 212] on input "By ticking this box, I declare that I have fulfilled my responsibilities under …" at bounding box center [154, 211] width 5 height 6
click at [480, 264] on button "Submit" at bounding box center [482, 266] width 54 height 13
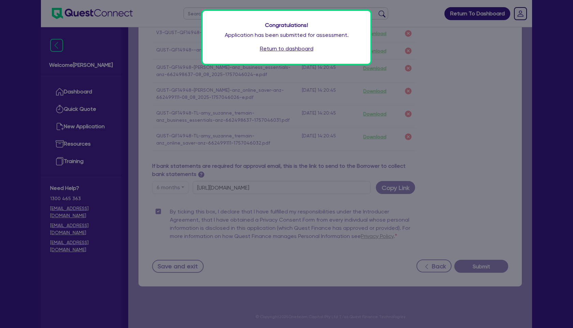
click at [304, 52] on link "Return to dashboard" at bounding box center [287, 49] width 54 height 8
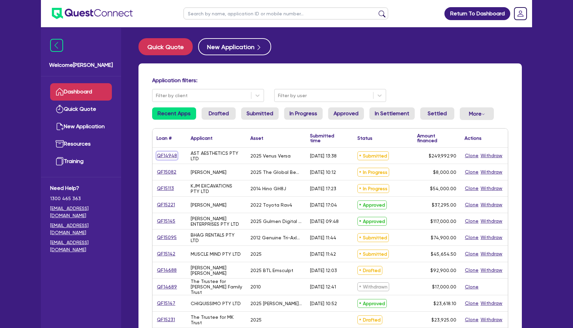
click at [171, 155] on link "QF14948" at bounding box center [167, 156] width 21 height 8
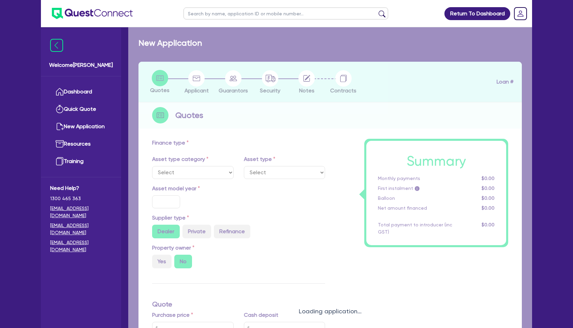
select select "SECONDARY_ASSETS"
type input "2025"
radio input "true"
type input "255,138.4"
type input "5,800"
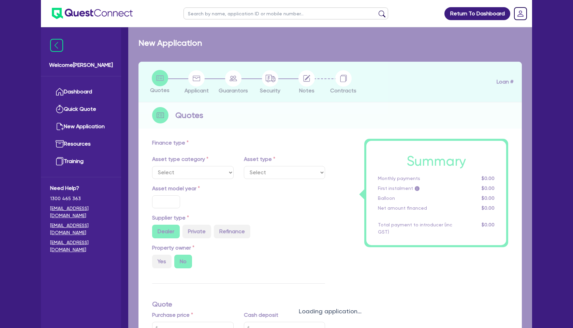
type input "4"
type input "9,999.72"
type input "7.49"
select select "MEDICAL_DENTAL_LABORATORY_EQUIPMENT"
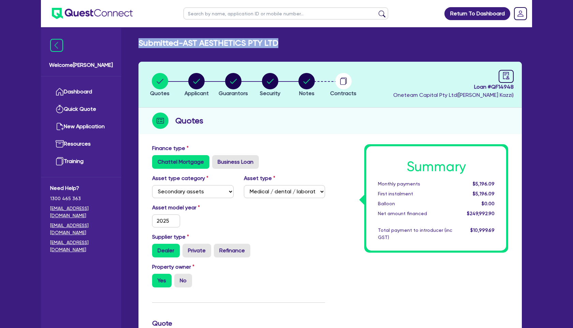
drag, startPoint x: 283, startPoint y: 43, endPoint x: 134, endPoint y: 42, distance: 148.5
click at [134, 42] on div "Submitted - AST AESTHETICS PTY LTD" at bounding box center [330, 43] width 394 height 10
copy h2 "Submitted - AST AESTHETICS PTY LTD"
click at [75, 94] on link "Dashboard" at bounding box center [81, 91] width 62 height 17
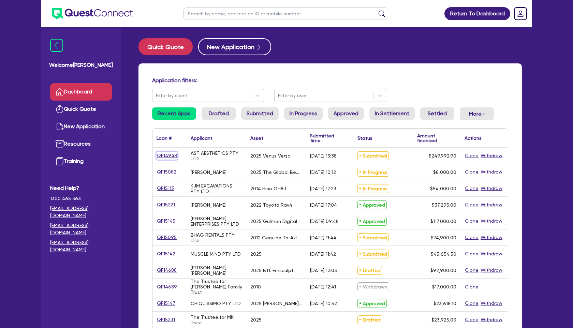
click at [171, 155] on link "QF14948" at bounding box center [167, 156] width 21 height 8
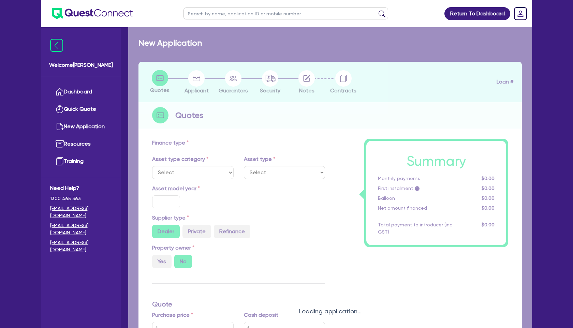
select select "SECONDARY_ASSETS"
type input "2025"
radio input "true"
type input "255,138.4"
type input "5,800"
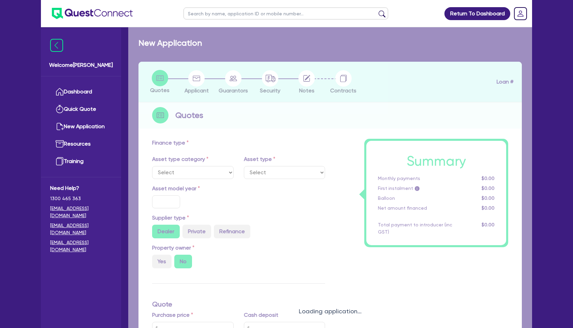
type input "4"
type input "9,999.72"
type input "7.49"
select select "MEDICAL_DENTAL_LABORATORY_EQUIPMENT"
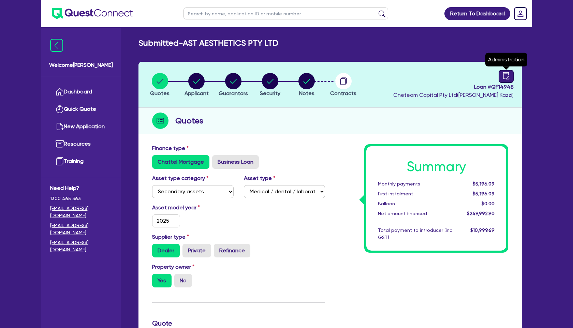
click at [502, 82] on link at bounding box center [506, 76] width 15 height 13
select select "SUBMITTED_NEW"
select select "Other"
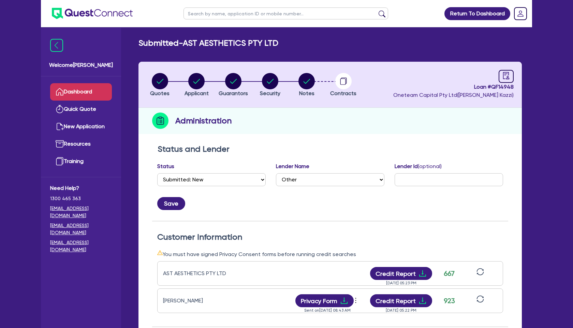
click at [71, 91] on link "Dashboard" at bounding box center [81, 91] width 62 height 17
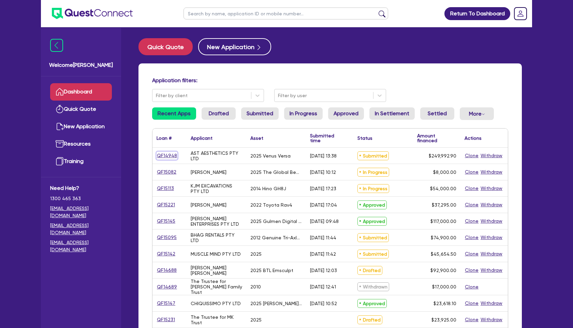
click at [166, 155] on link "QF14948" at bounding box center [167, 156] width 21 height 8
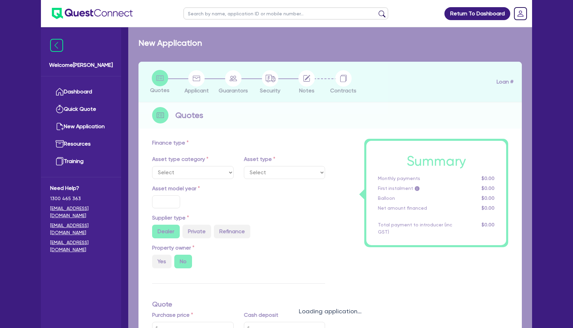
select select "SECONDARY_ASSETS"
type input "2025"
radio input "true"
type input "255,138.4"
type input "5,800"
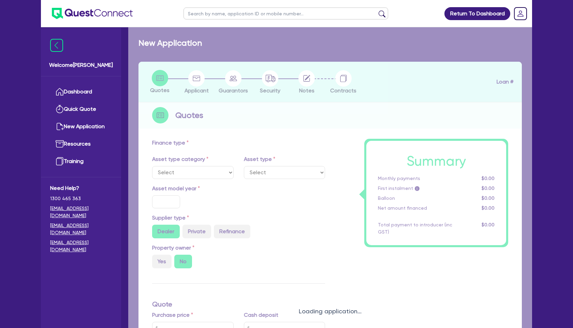
type input "4"
type input "9,999.72"
type input "7.49"
select select "MEDICAL_DENTAL_LABORATORY_EQUIPMENT"
